Goal: Task Accomplishment & Management: Manage account settings

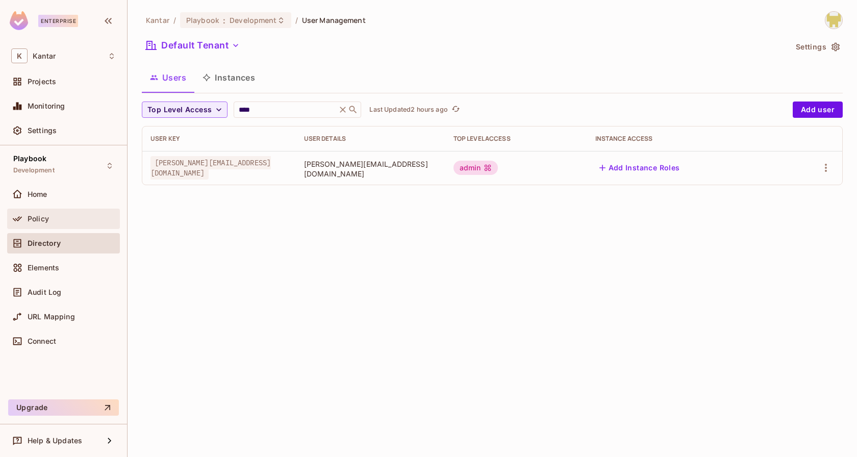
click at [70, 215] on div "Policy" at bounding box center [72, 219] width 88 height 8
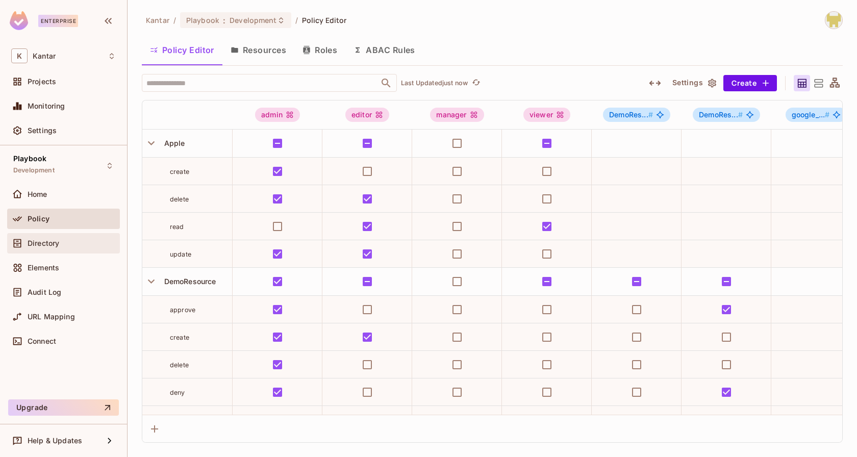
click at [51, 249] on div "Directory" at bounding box center [63, 243] width 113 height 20
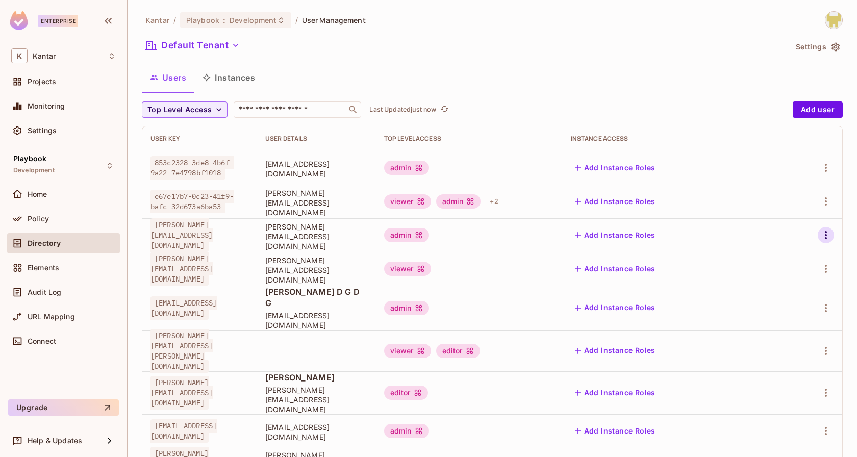
click at [830, 235] on icon "button" at bounding box center [826, 235] width 12 height 12
click at [769, 278] on div "Edit Attributes" at bounding box center [790, 281] width 51 height 10
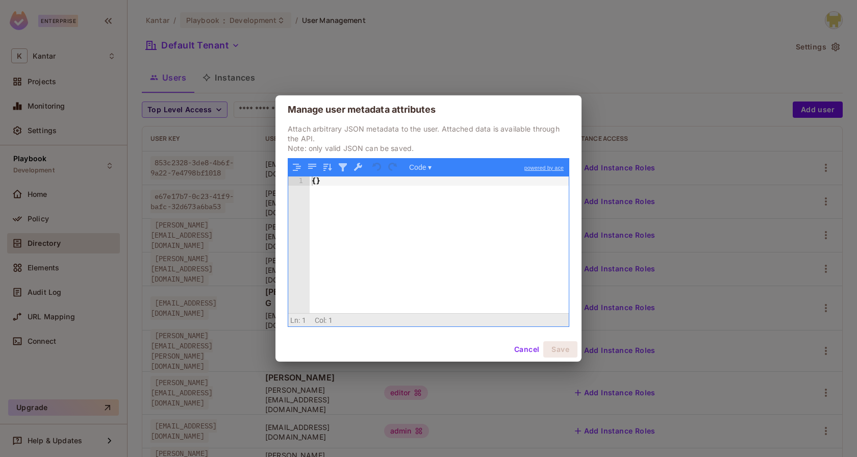
click at [516, 354] on button "Cancel" at bounding box center [526, 349] width 33 height 16
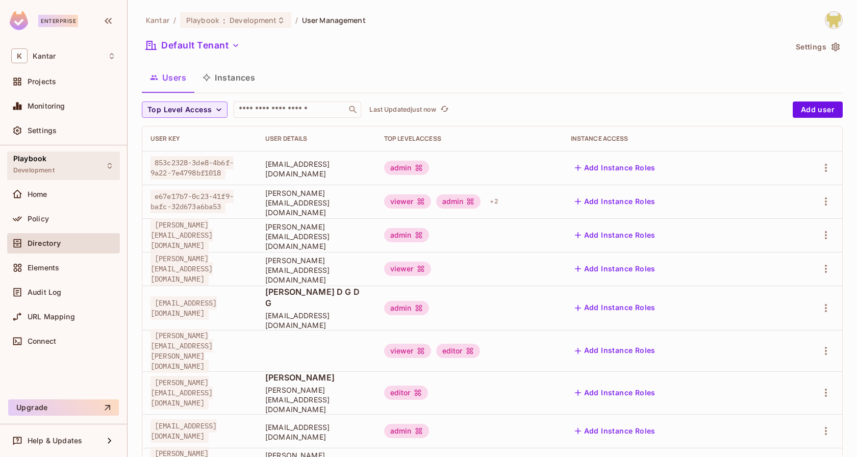
click at [98, 154] on div "Playbook Development" at bounding box center [63, 166] width 113 height 28
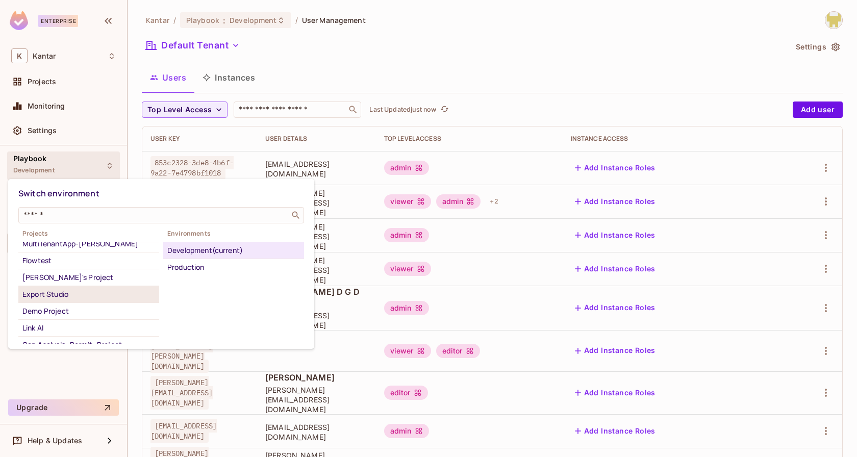
scroll to position [27, 0]
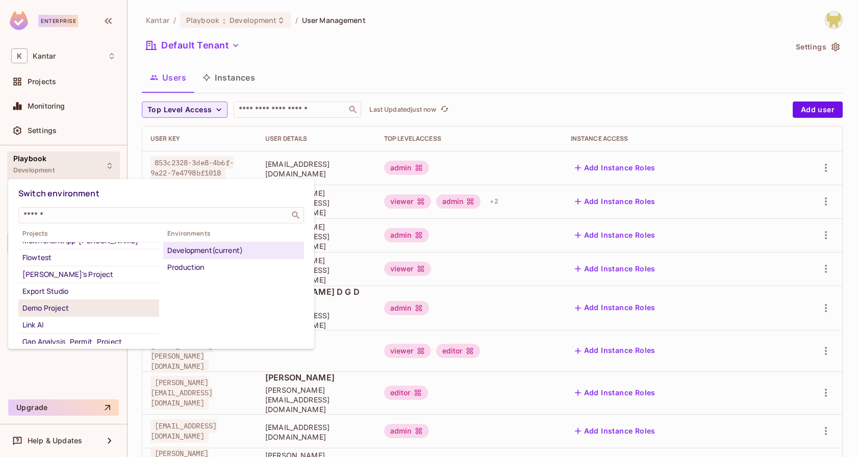
click at [75, 307] on div "Demo Project" at bounding box center [88, 308] width 133 height 12
click at [193, 252] on div "Development" at bounding box center [233, 250] width 133 height 12
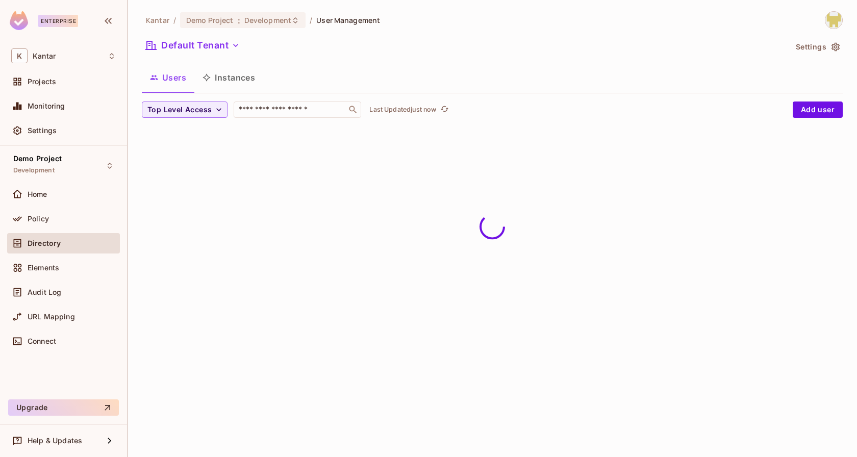
click at [275, 70] on div "Users Instances" at bounding box center [492, 78] width 701 height 26
click at [272, 110] on input "text" at bounding box center [290, 110] width 107 height 10
click at [350, 82] on div "Users Instances" at bounding box center [492, 78] width 701 height 26
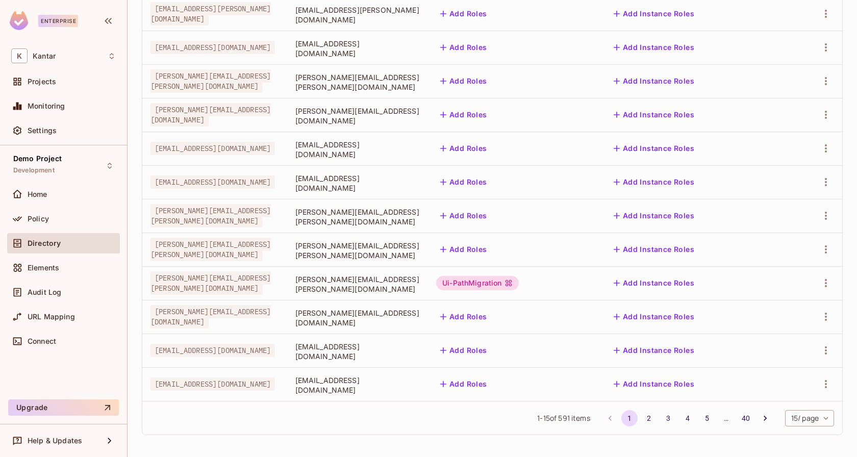
scroll to position [0, 0]
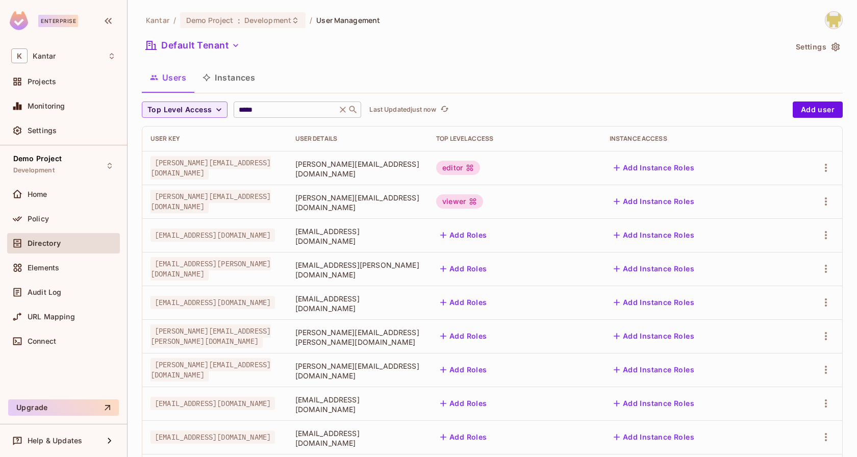
click at [266, 112] on input "*****" at bounding box center [285, 110] width 97 height 10
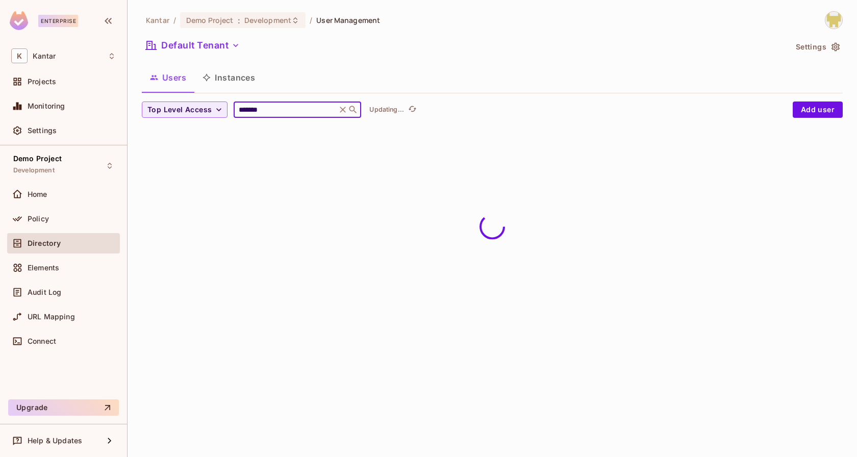
drag, startPoint x: 262, startPoint y: 107, endPoint x: 280, endPoint y: 107, distance: 17.9
click at [280, 107] on input "*******" at bounding box center [285, 110] width 97 height 10
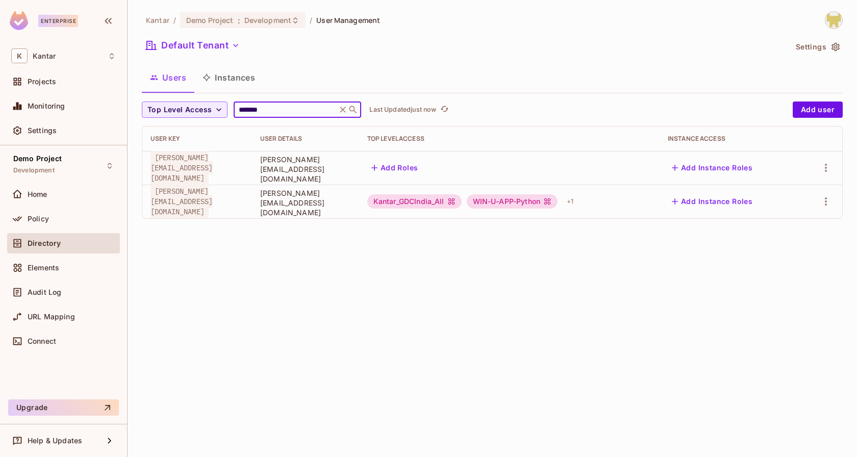
click at [312, 108] on input "*******" at bounding box center [285, 110] width 97 height 10
type input "*******"
click at [342, 112] on icon at bounding box center [343, 110] width 10 height 10
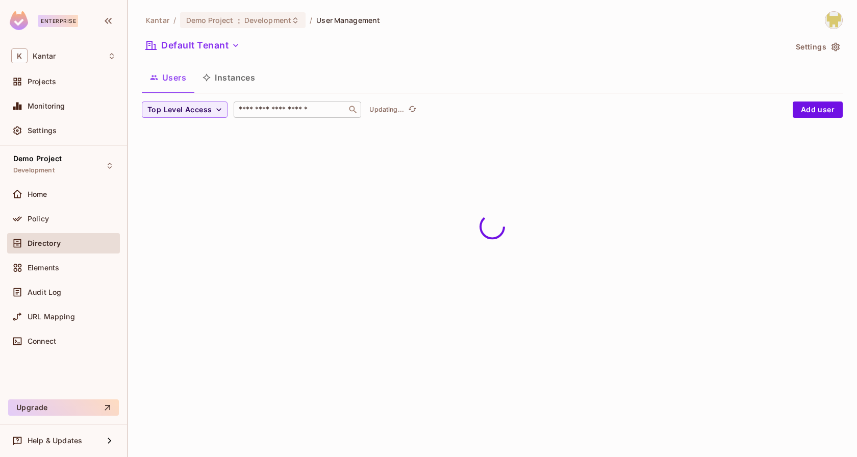
click at [320, 111] on input "text" at bounding box center [290, 110] width 107 height 10
type input "******"
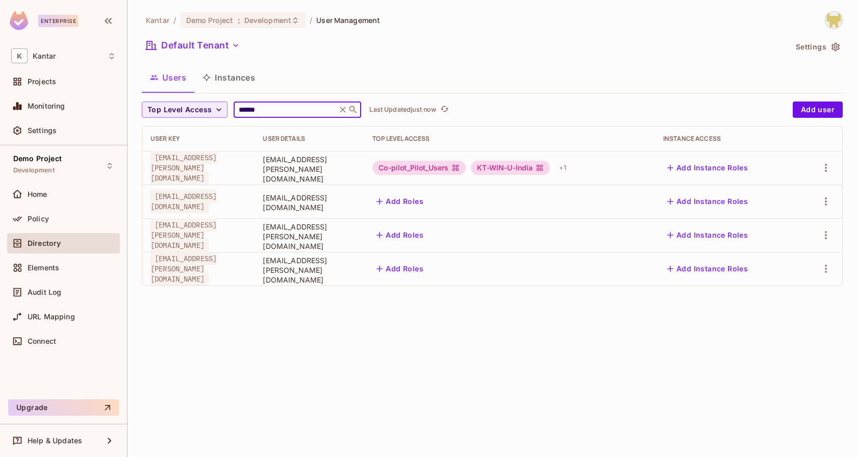
click at [269, 105] on input "******" at bounding box center [285, 110] width 97 height 10
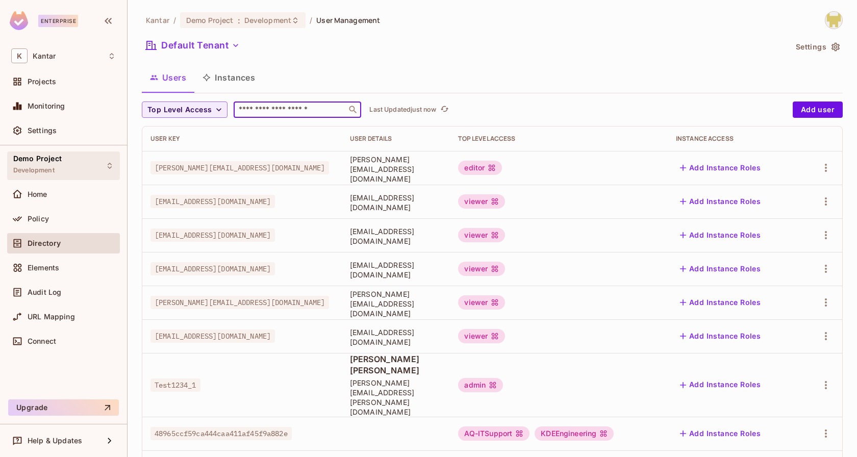
click at [91, 158] on div "Demo Project Development" at bounding box center [63, 166] width 113 height 28
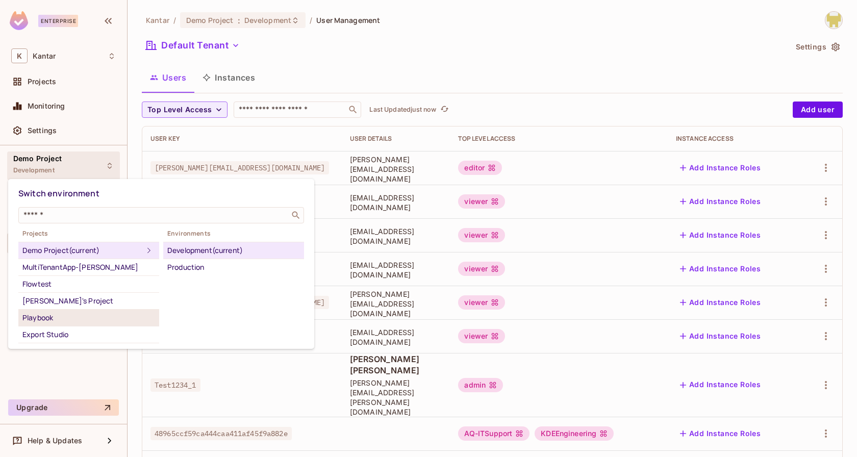
click at [129, 315] on div "Playbook" at bounding box center [88, 318] width 133 height 12
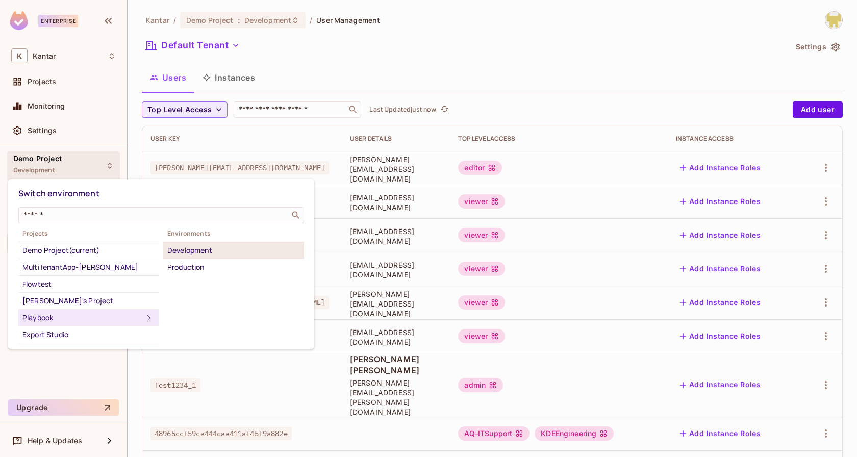
click at [205, 248] on div "Development" at bounding box center [233, 250] width 133 height 12
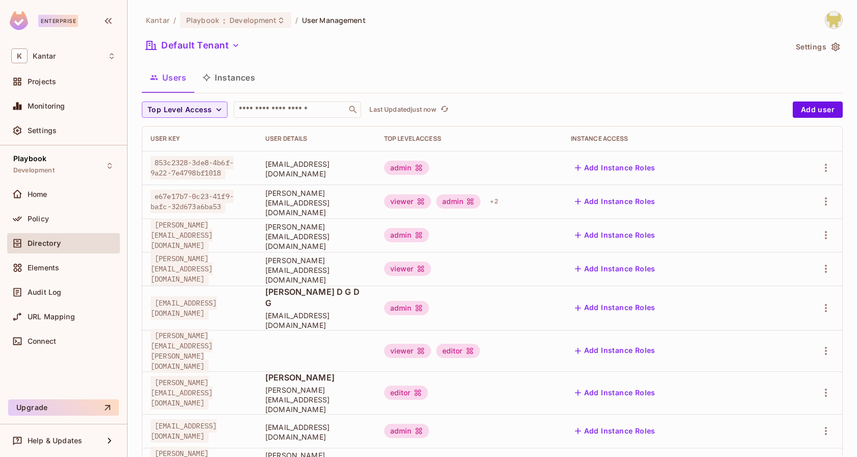
click at [247, 82] on button "Instances" at bounding box center [228, 78] width 69 height 26
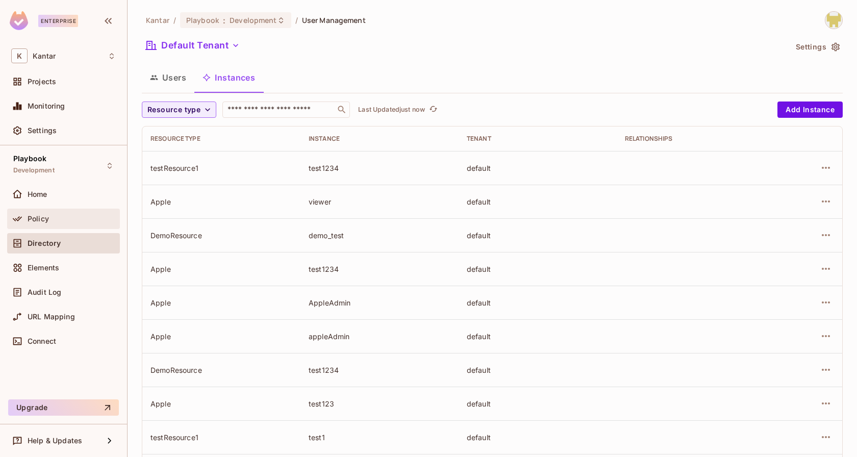
click at [42, 221] on span "Policy" at bounding box center [38, 219] width 21 height 8
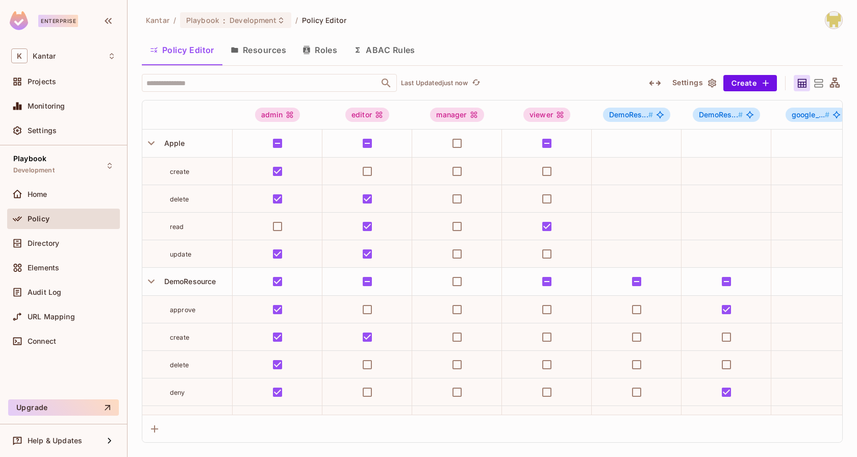
click at [407, 61] on button "ABAC Rules" at bounding box center [384, 50] width 78 height 26
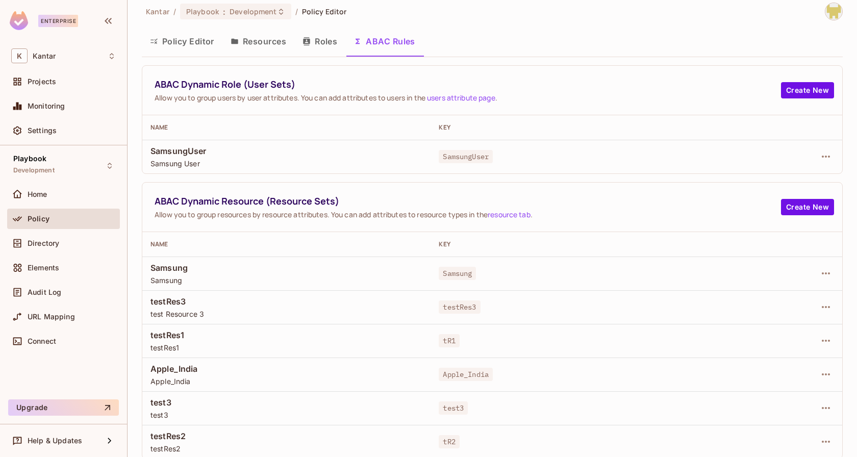
scroll to position [9, 0]
click at [822, 376] on icon "button" at bounding box center [826, 374] width 12 height 12
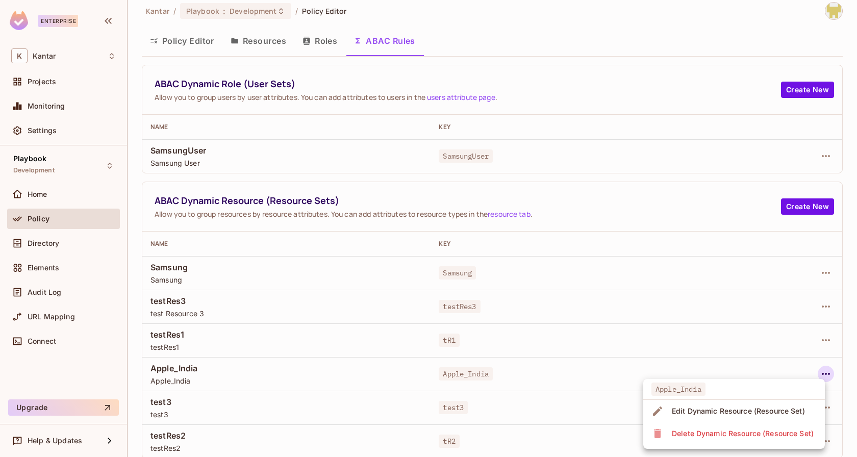
click at [747, 417] on span "Edit Dynamic Resource (Resource Set)" at bounding box center [738, 411] width 139 height 16
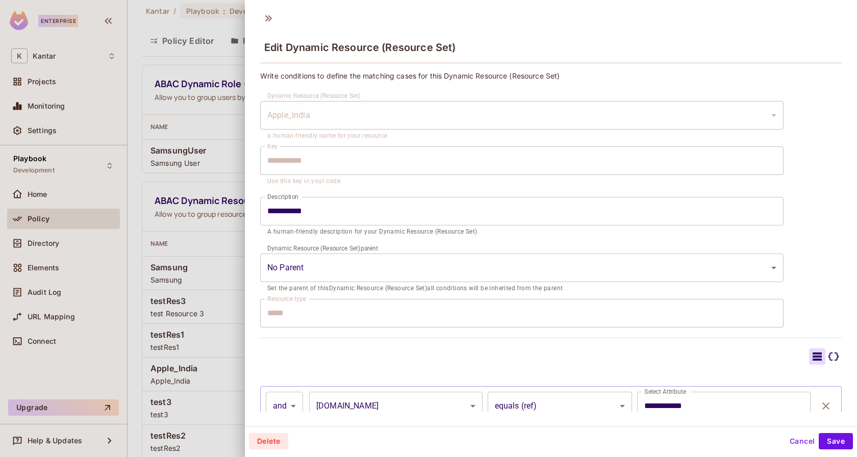
scroll to position [58, 0]
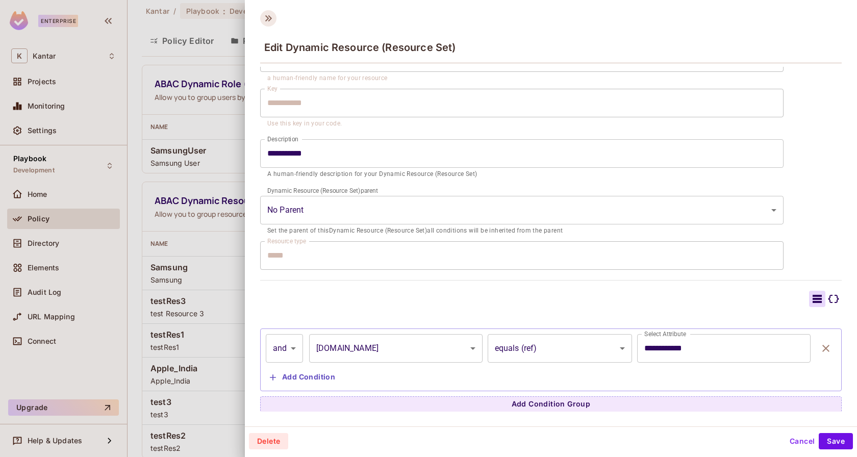
click at [268, 23] on icon at bounding box center [268, 18] width 16 height 16
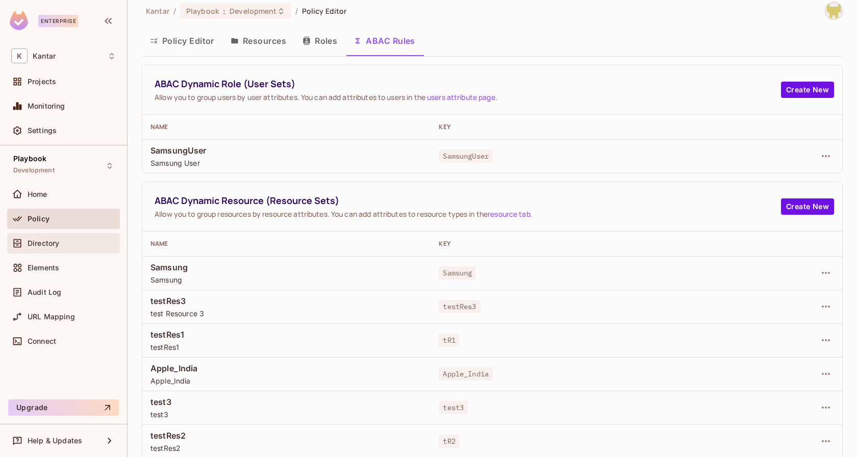
click at [72, 244] on div "Directory" at bounding box center [72, 243] width 88 height 8
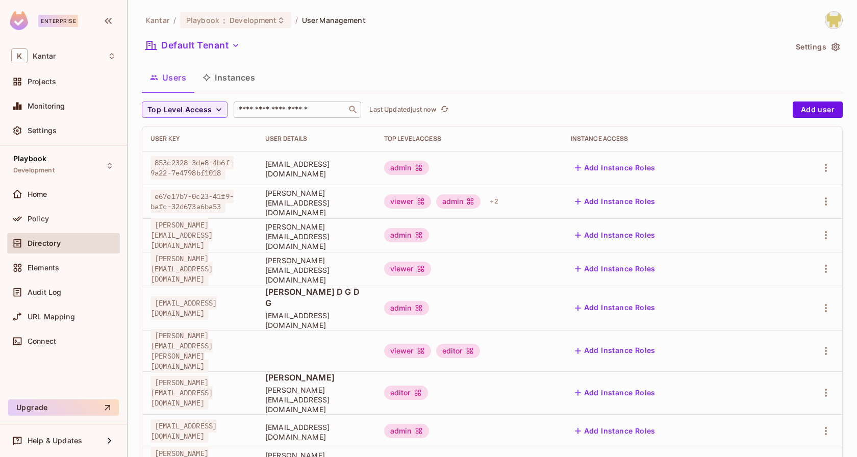
click at [307, 110] on input "text" at bounding box center [290, 110] width 107 height 10
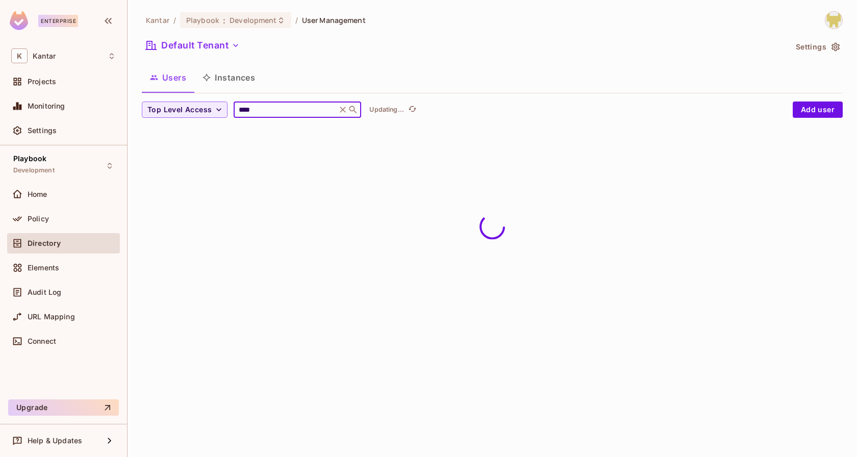
type input "****"
click at [417, 79] on div "Users Instances" at bounding box center [492, 78] width 701 height 26
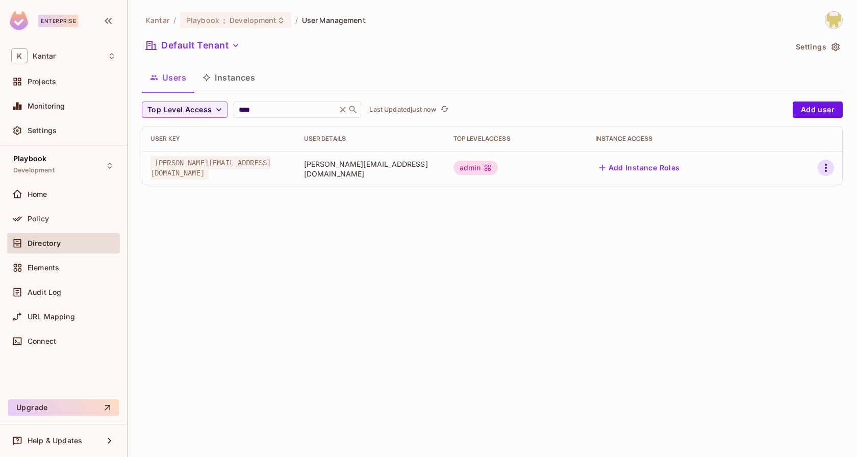
click at [829, 165] on icon "button" at bounding box center [826, 168] width 12 height 12
click at [770, 209] on div "Edit Attributes" at bounding box center [790, 214] width 51 height 10
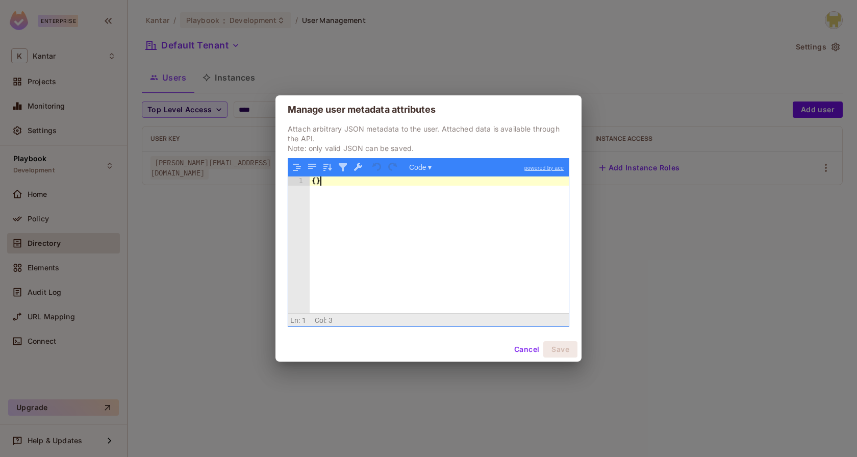
click at [497, 202] on div "{ }" at bounding box center [440, 255] width 260 height 157
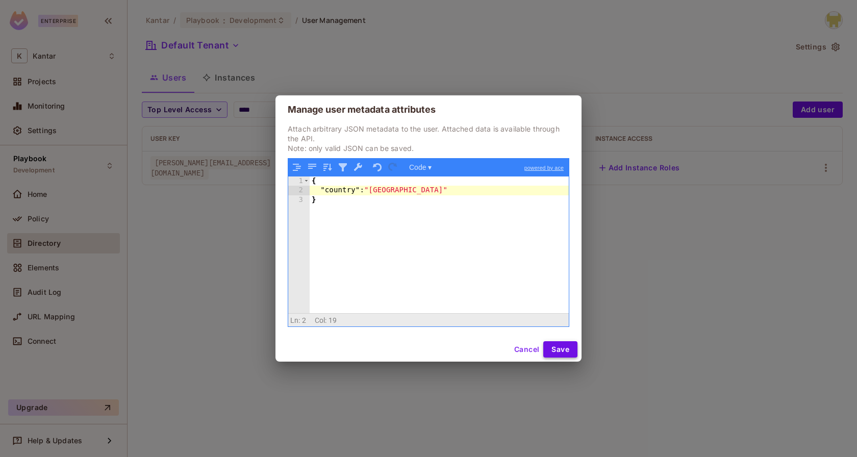
click at [566, 353] on button "Save" at bounding box center [560, 349] width 34 height 16
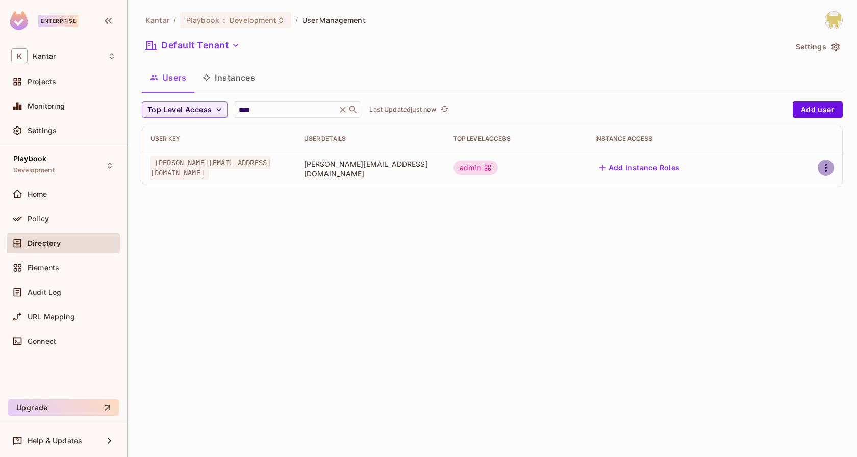
click at [831, 167] on icon "button" at bounding box center [826, 168] width 12 height 12
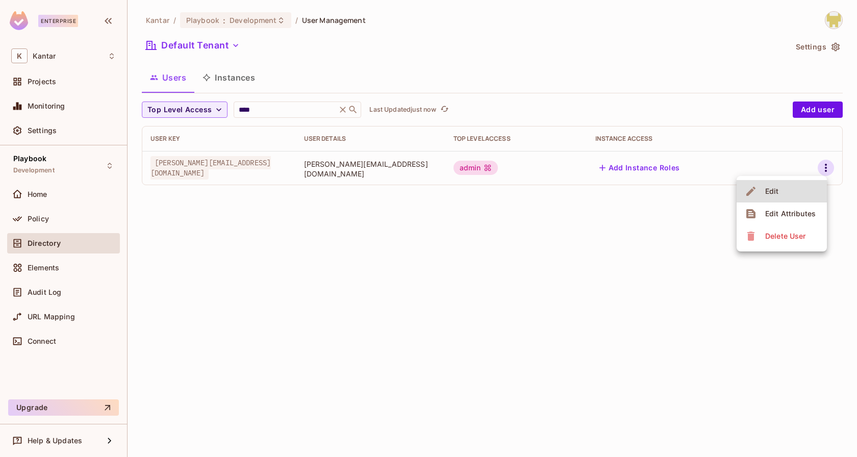
click at [773, 205] on li "Edit Attributes" at bounding box center [782, 214] width 90 height 22
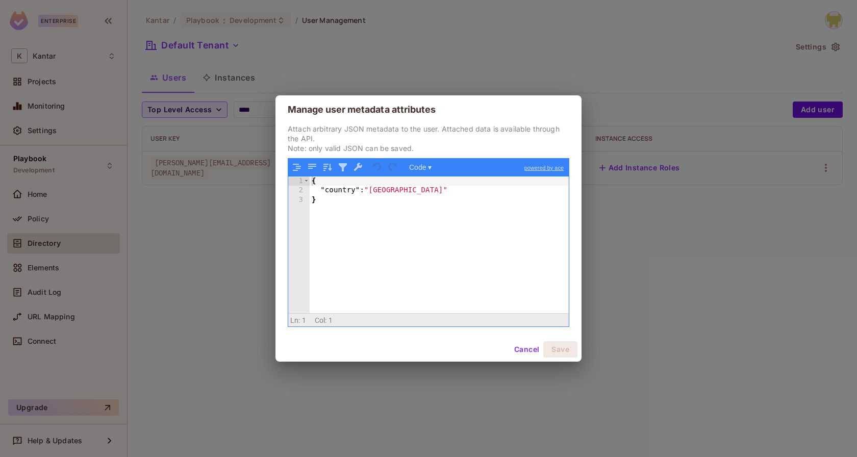
click at [413, 183] on div "{ "country" : "India" }" at bounding box center [440, 255] width 260 height 157
click at [411, 194] on div "{ "country" : "India" }" at bounding box center [440, 255] width 260 height 157
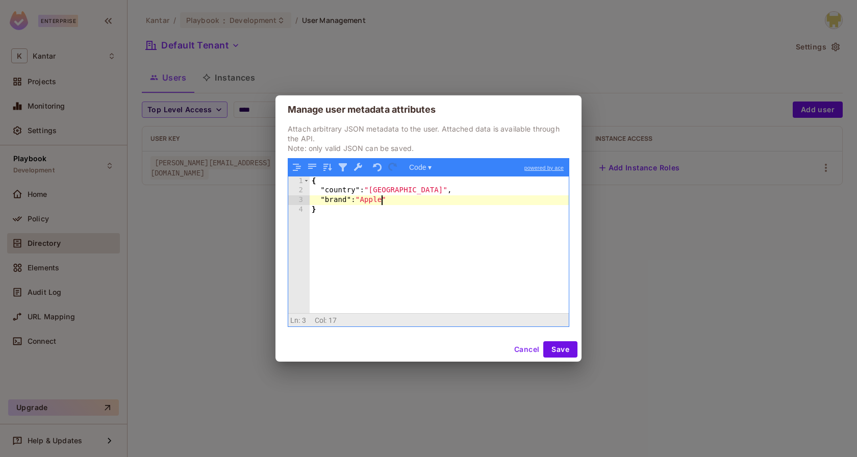
click at [448, 205] on div "{ "country" : "India" , "brand" : "Apple" }" at bounding box center [440, 255] width 260 height 157
click at [556, 352] on button "Save" at bounding box center [560, 349] width 34 height 16
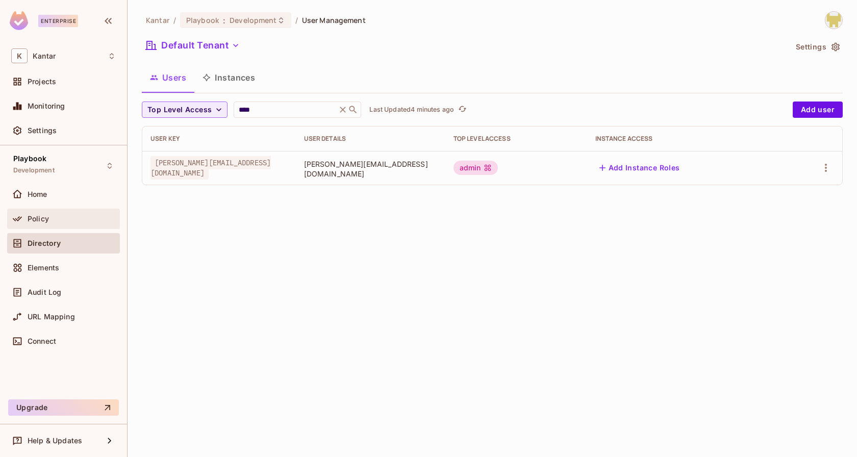
click at [38, 216] on span "Policy" at bounding box center [38, 219] width 21 height 8
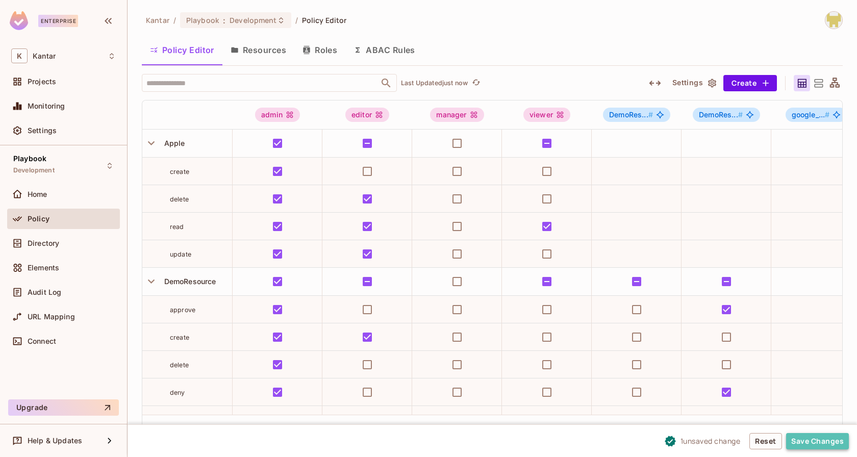
click at [815, 441] on button "Save Changes" at bounding box center [817, 441] width 63 height 16
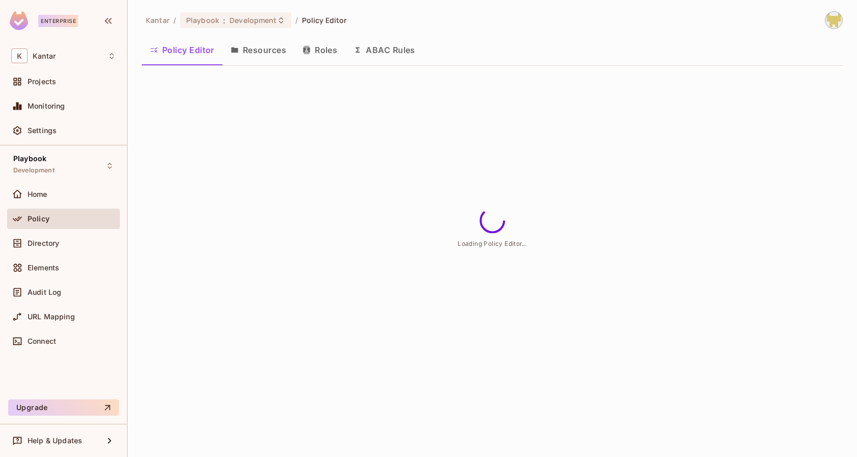
click at [361, 55] on button "ABAC Rules" at bounding box center [384, 50] width 78 height 26
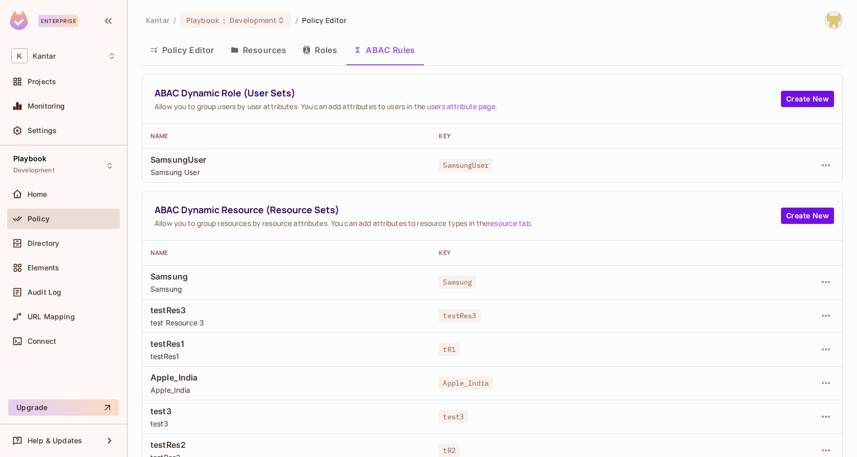
scroll to position [9, 0]
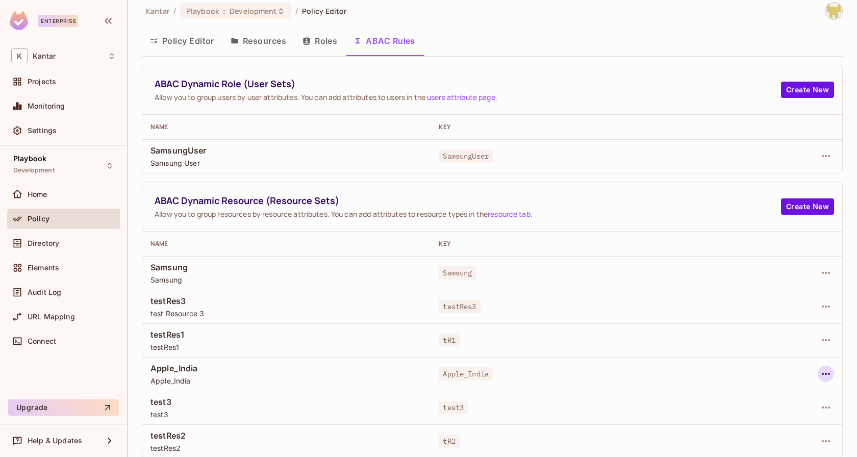
click at [828, 371] on icon "button" at bounding box center [826, 374] width 12 height 12
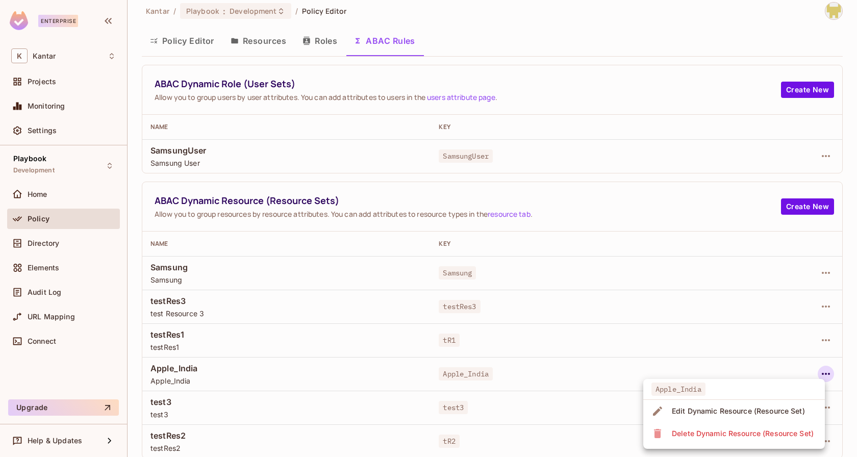
click at [748, 413] on div "Edit Dynamic Resource (Resource Set)" at bounding box center [738, 411] width 133 height 10
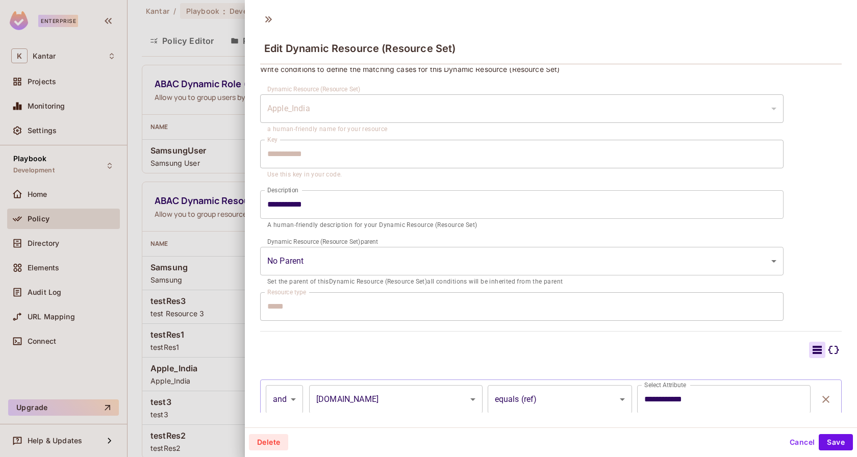
scroll to position [0, 0]
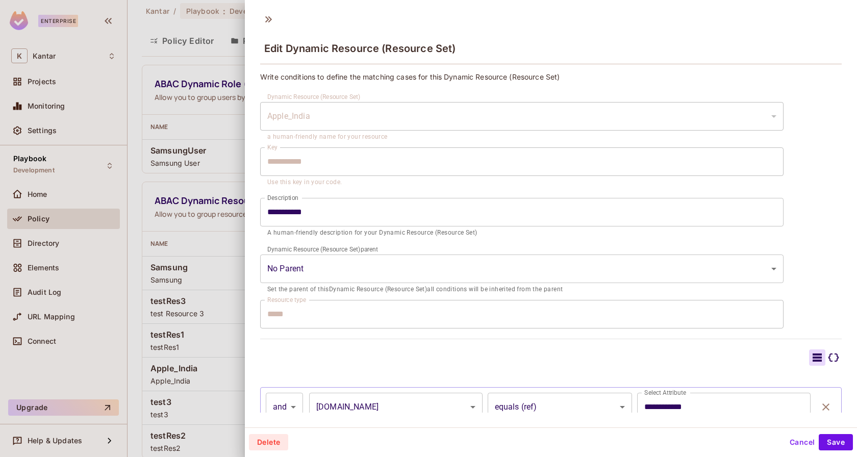
click at [275, 26] on div "Edit Dynamic Resource (Resource Set)" at bounding box center [551, 39] width 612 height 57
click at [268, 20] on icon at bounding box center [268, 19] width 16 height 16
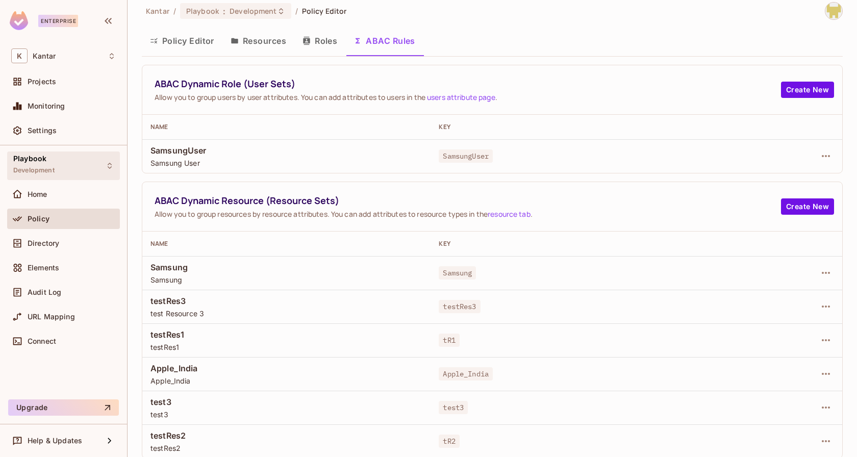
click at [61, 174] on div "Playbook Development" at bounding box center [63, 166] width 113 height 28
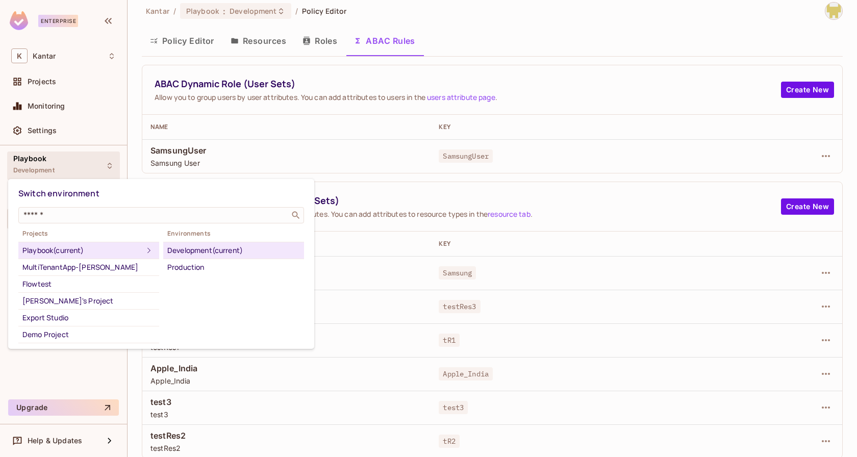
click at [395, 225] on div at bounding box center [428, 228] width 857 height 457
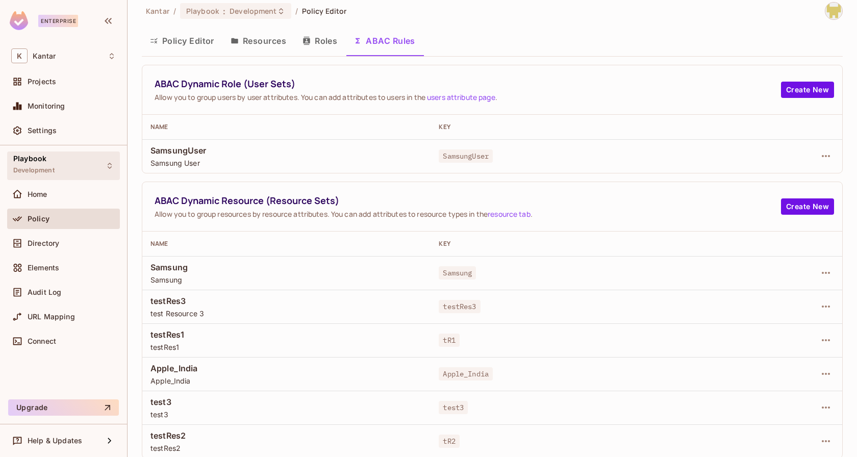
click at [101, 166] on div "Playbook Development" at bounding box center [63, 166] width 113 height 28
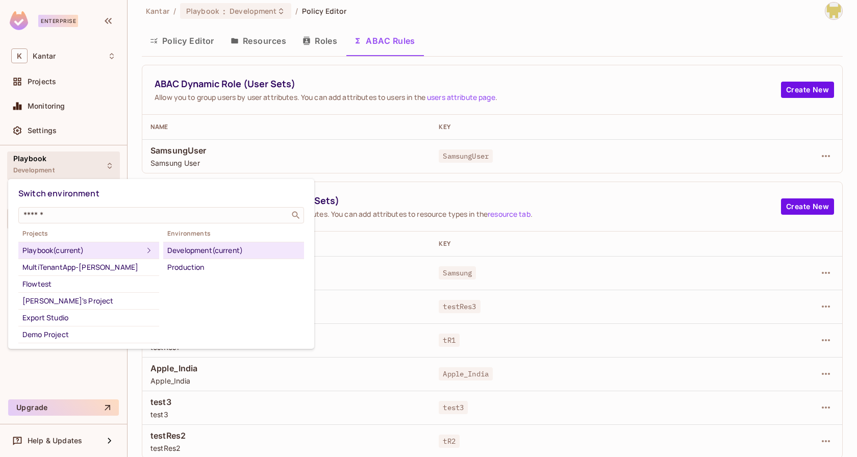
click at [507, 120] on div at bounding box center [428, 228] width 857 height 457
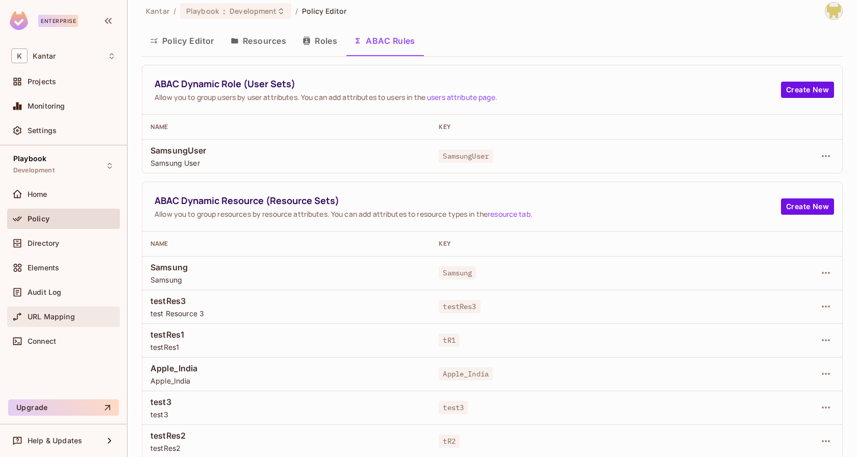
click at [62, 308] on div "URL Mapping" at bounding box center [63, 317] width 113 height 20
